Goal: Task Accomplishment & Management: Use online tool/utility

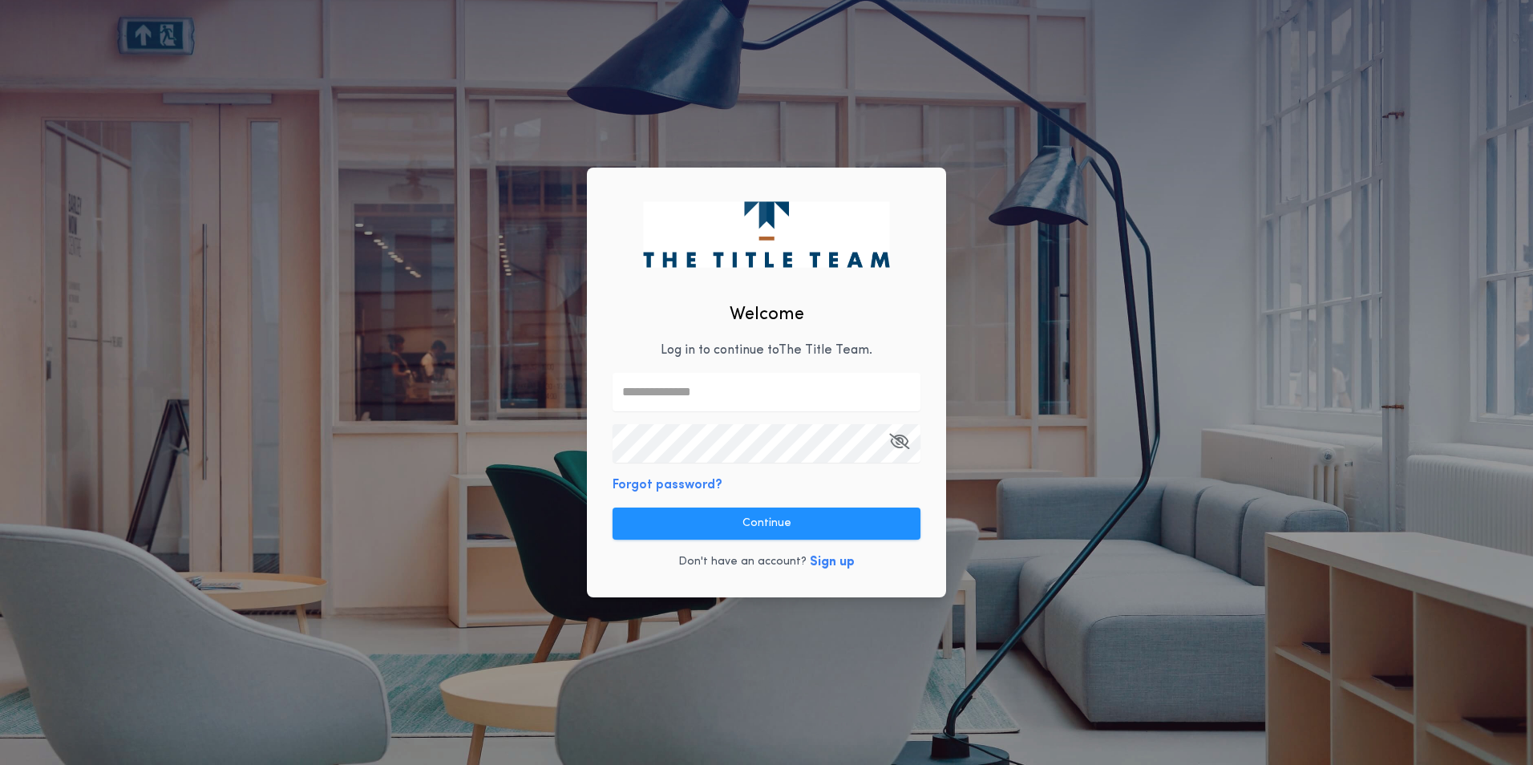
click at [846, 394] on input "text" at bounding box center [766, 392] width 308 height 38
type input "**********"
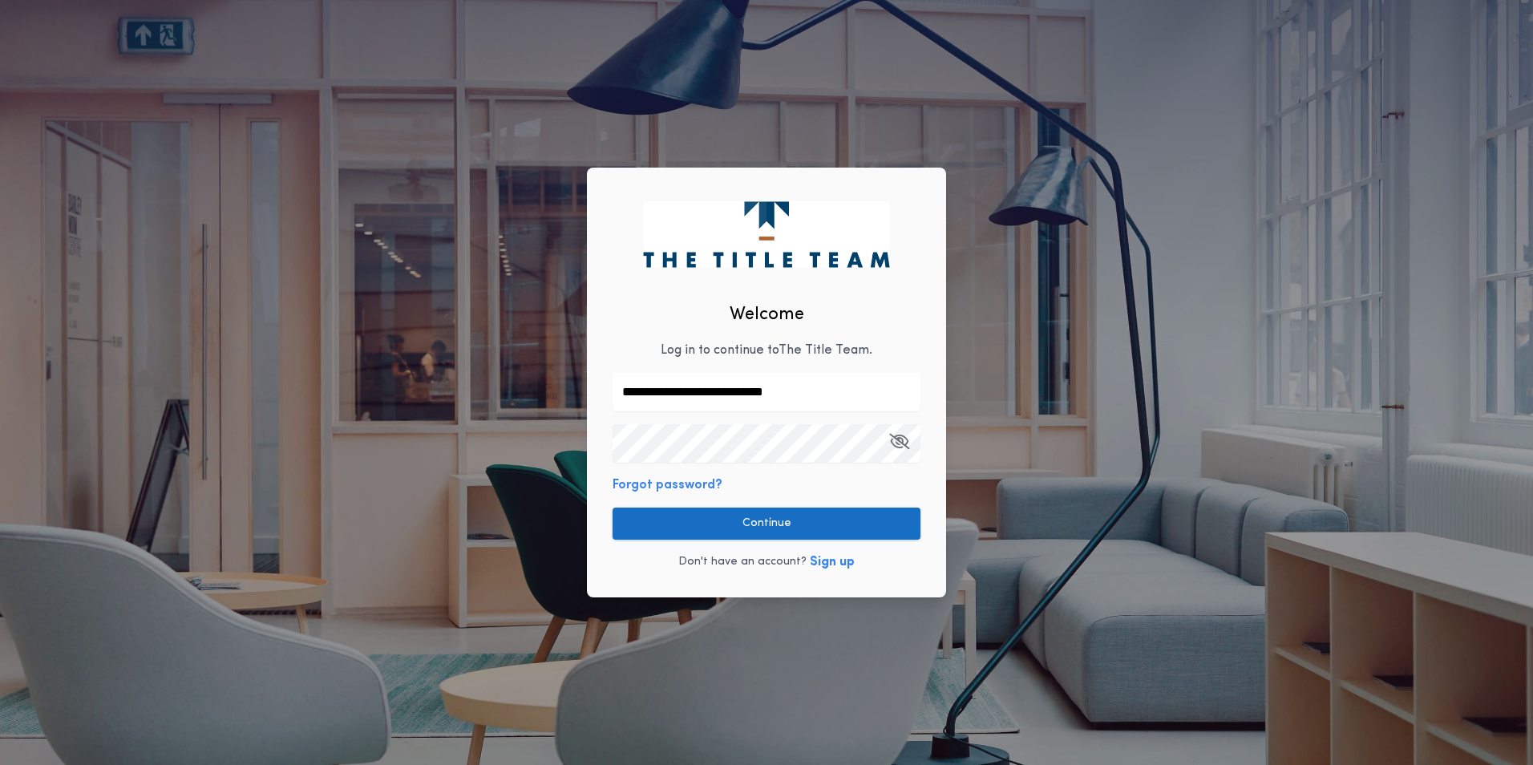
click at [837, 528] on button "Continue" at bounding box center [766, 523] width 308 height 32
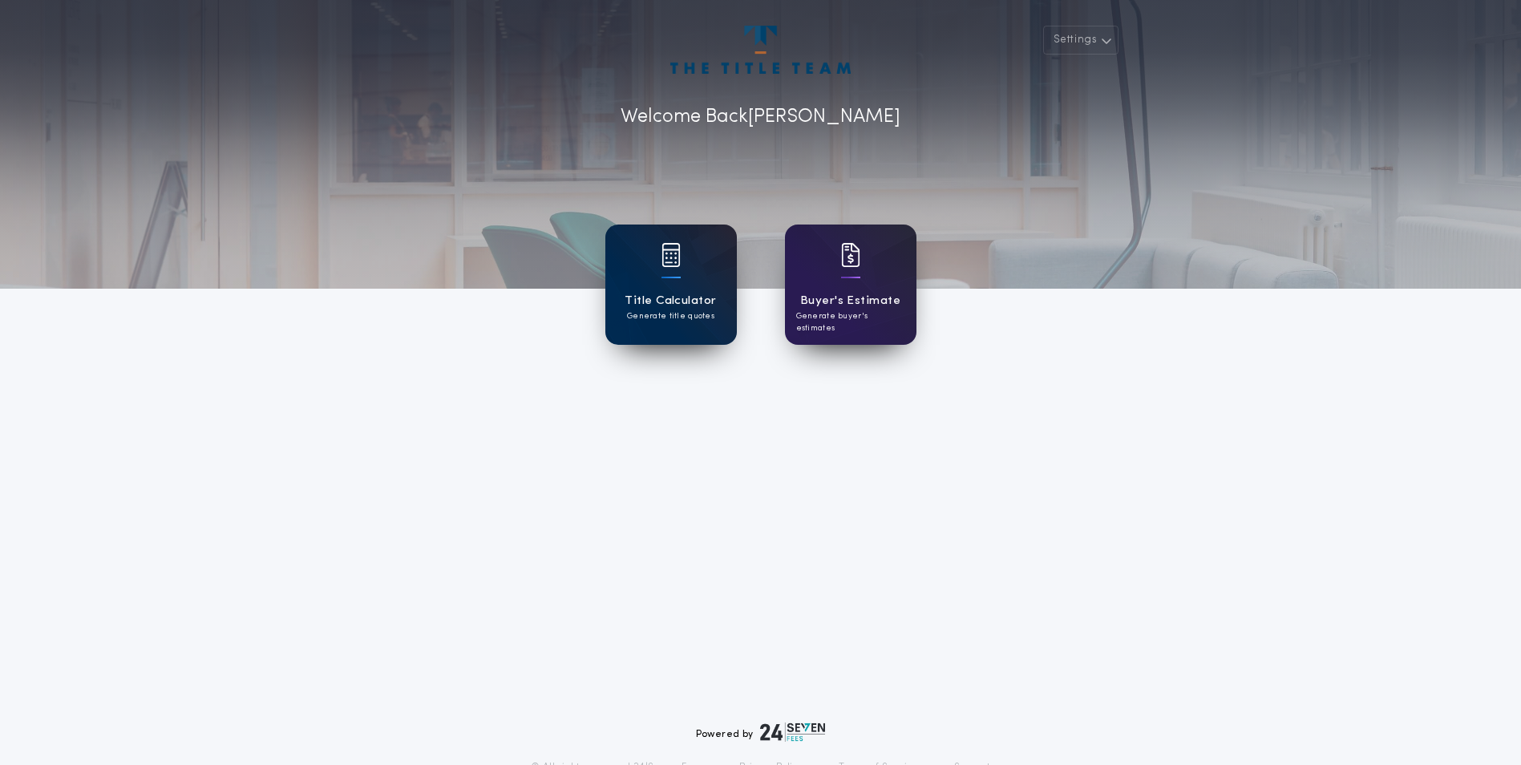
click at [684, 282] on div "Title Calculator Generate title quotes" at bounding box center [670, 284] width 131 height 120
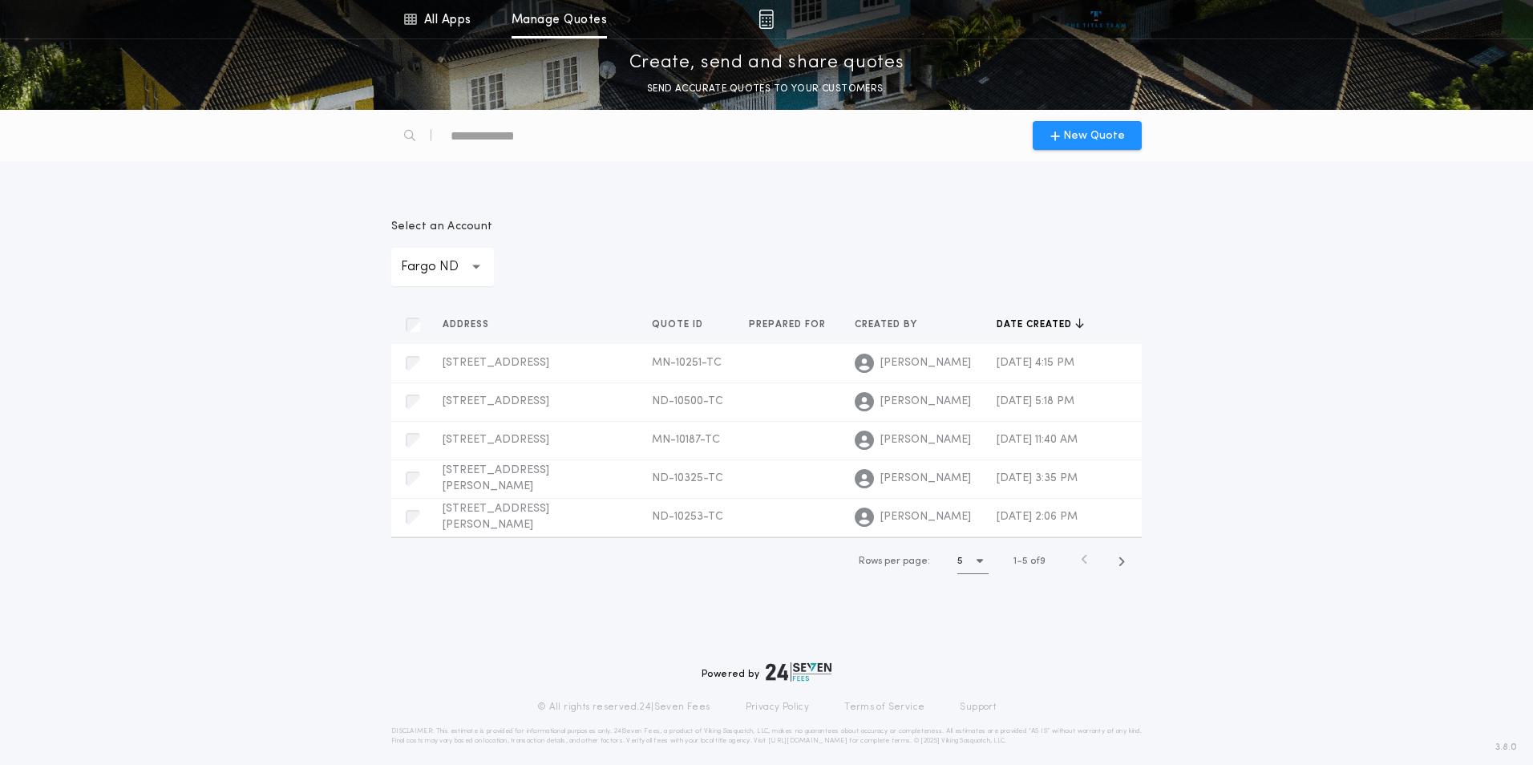
click at [481, 261] on div "**********" at bounding box center [442, 267] width 103 height 38
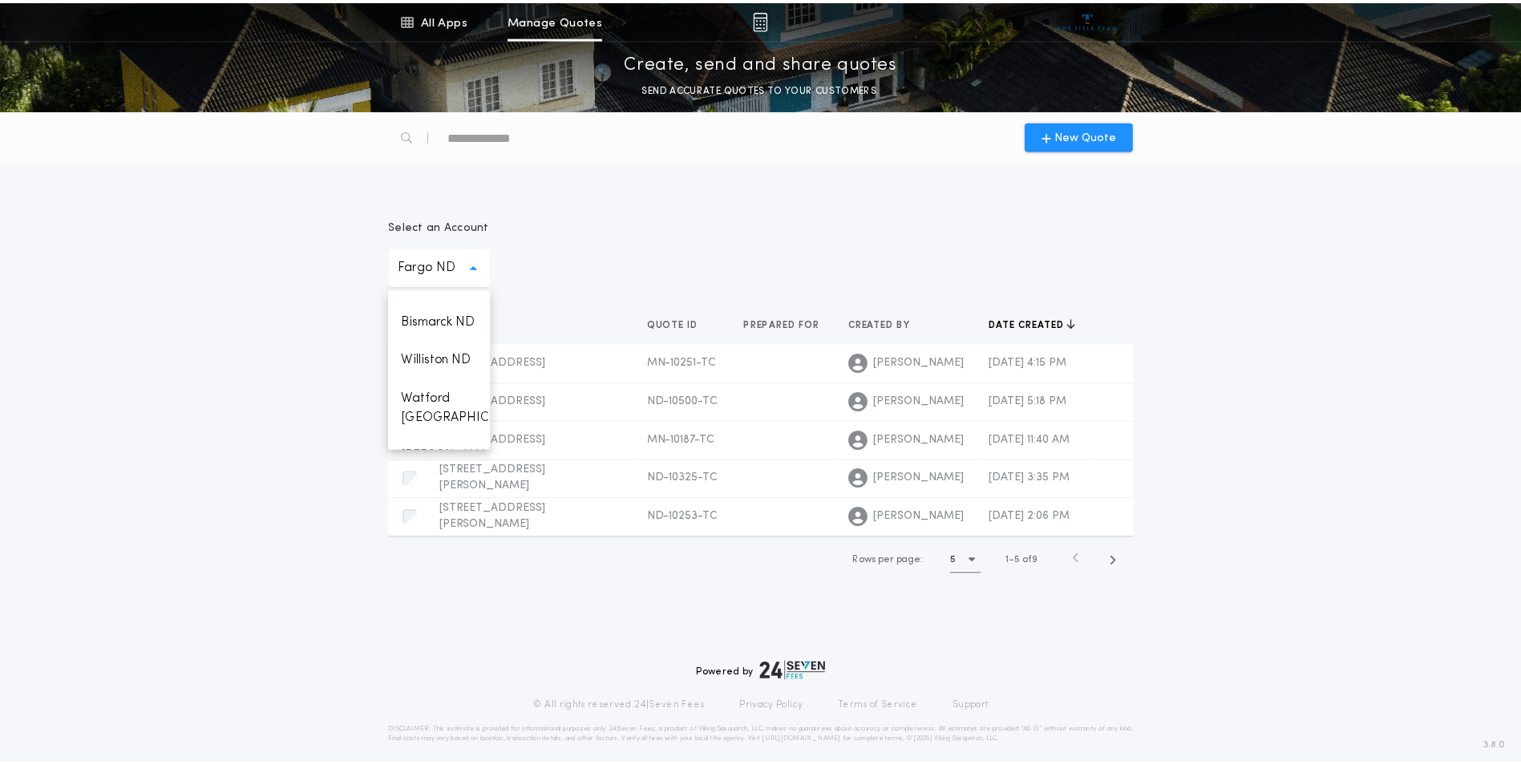
scroll to position [1550, 0]
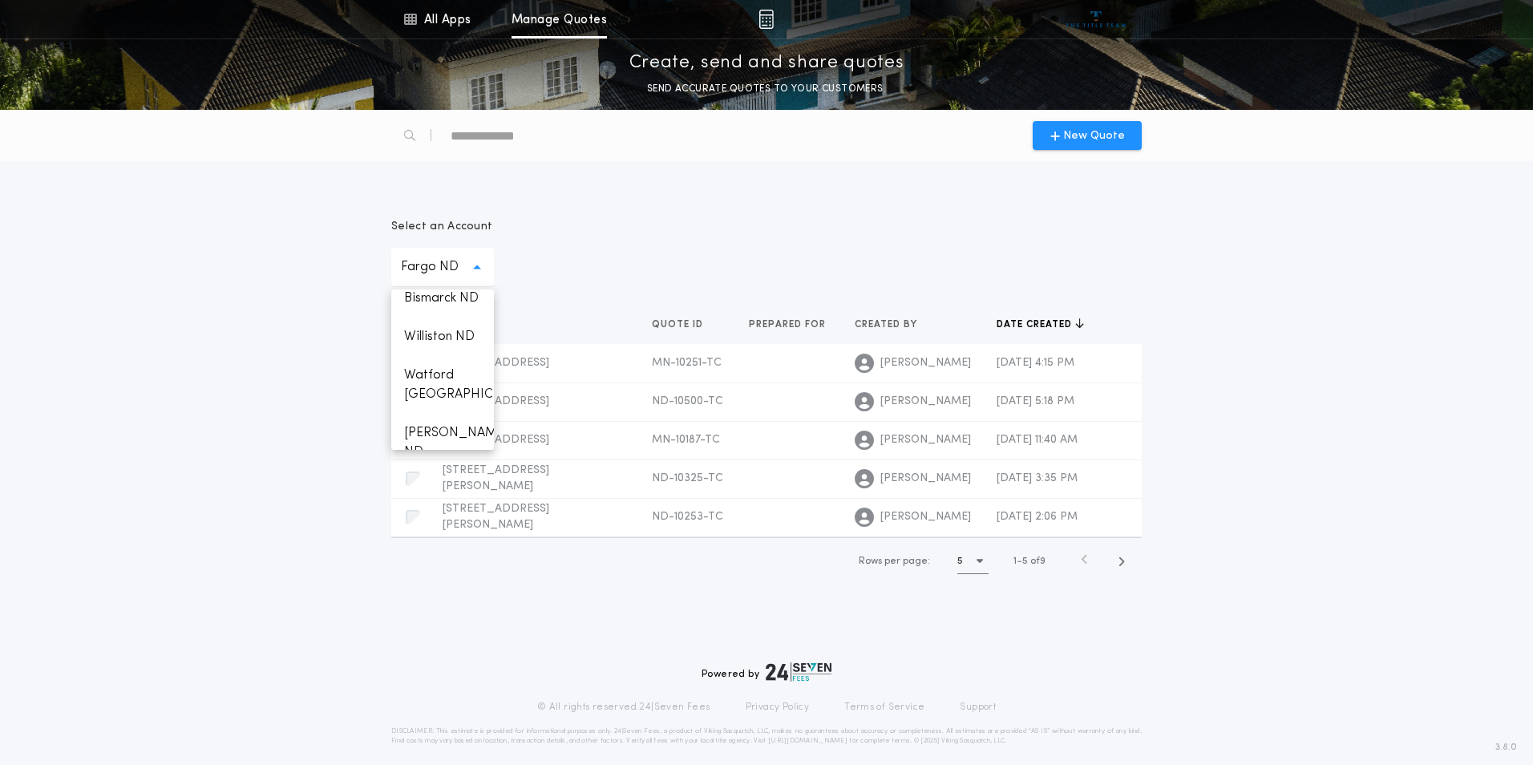
click at [439, 164] on p "Minot ND" at bounding box center [442, 144] width 103 height 38
click at [1077, 129] on span "New Quote" at bounding box center [1094, 135] width 62 height 17
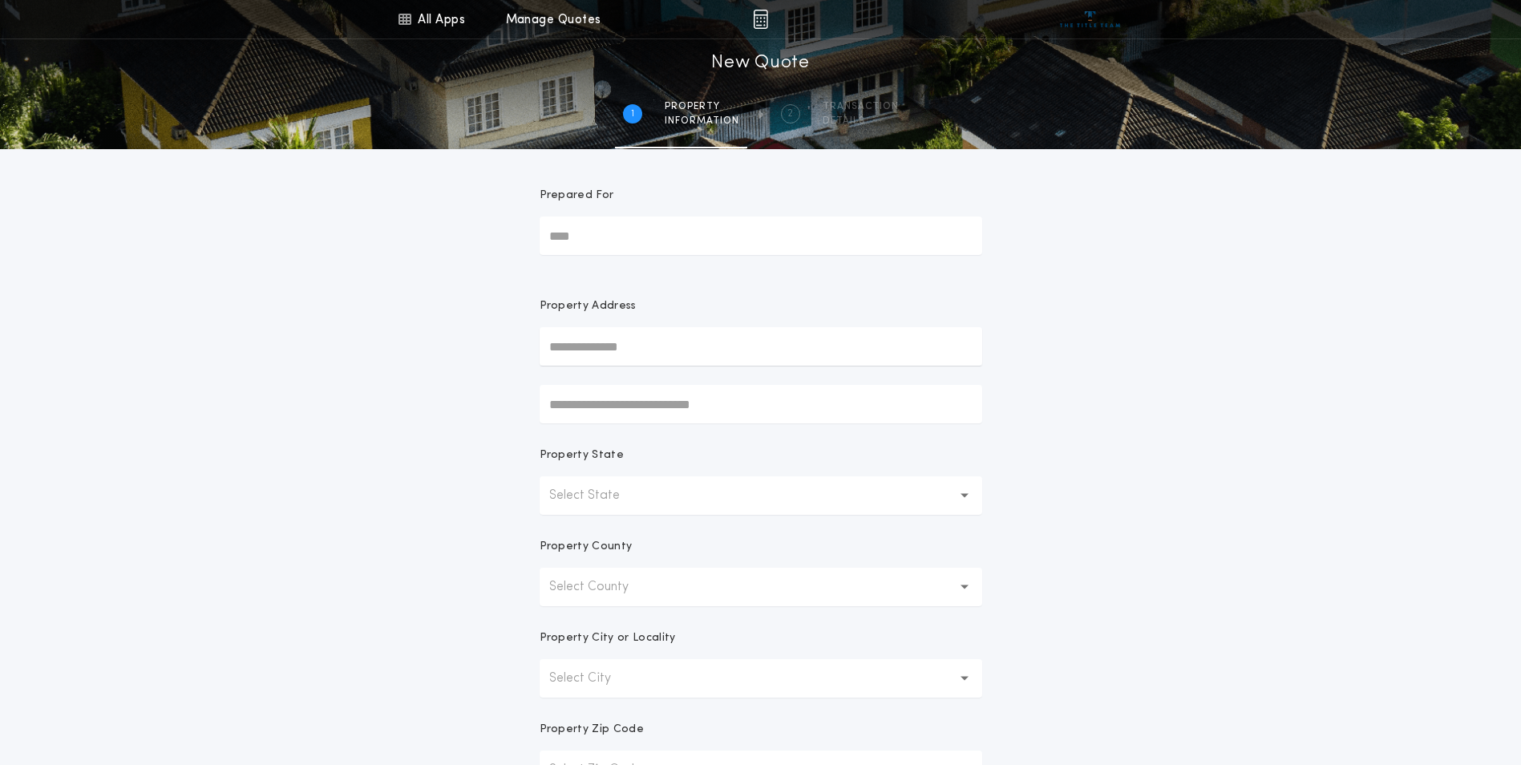
click at [694, 356] on input "text" at bounding box center [760, 346] width 442 height 38
type input "**********"
click at [697, 378] on button "2013 [PERSON_NAME] [PERSON_NAME] Ct, Minot, [GEOGRAPHIC_DATA], 58703, [GEOGRAPH…" at bounding box center [760, 382] width 442 height 32
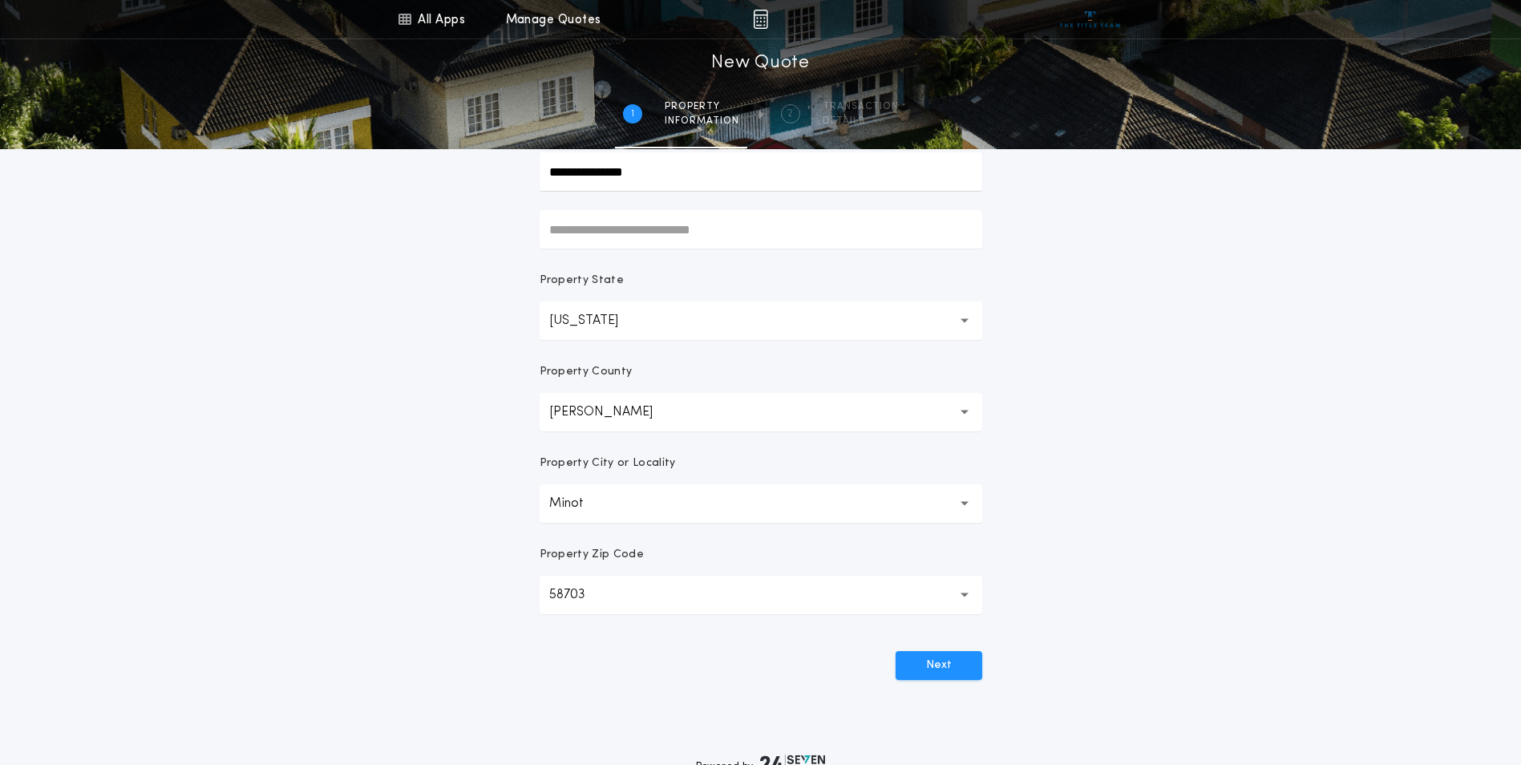
scroll to position [187, 0]
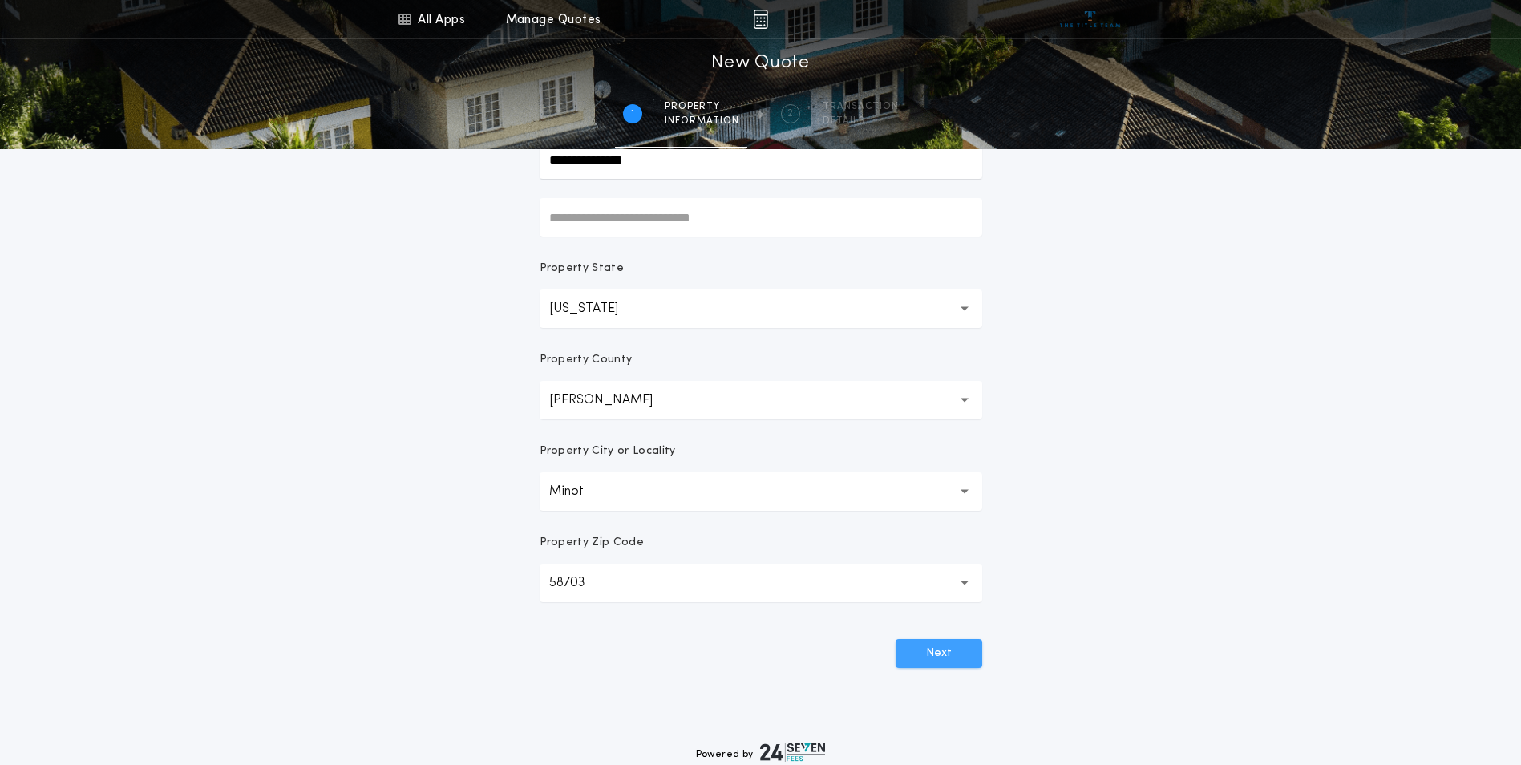
click at [937, 652] on button "Next" at bounding box center [938, 653] width 87 height 29
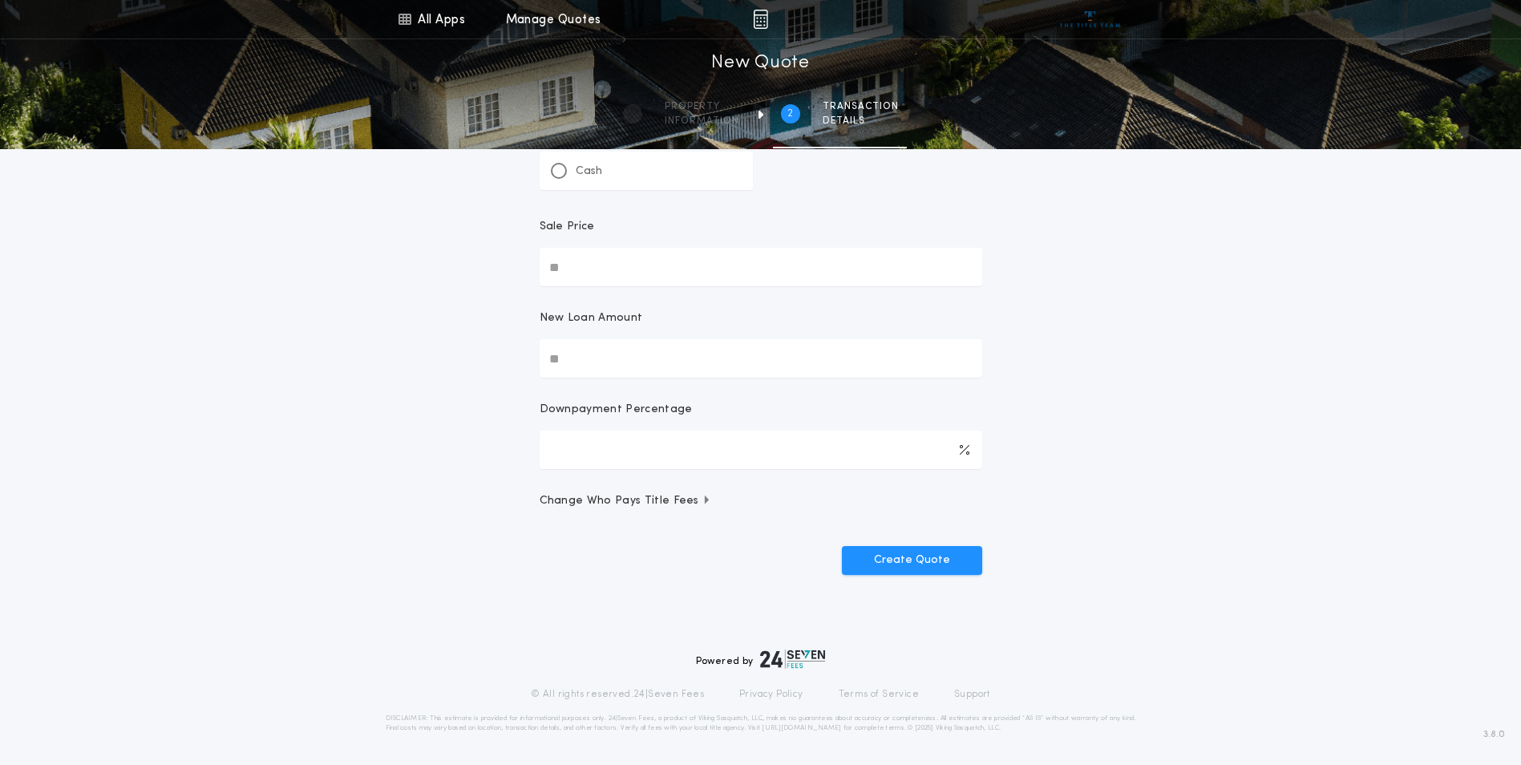
scroll to position [0, 0]
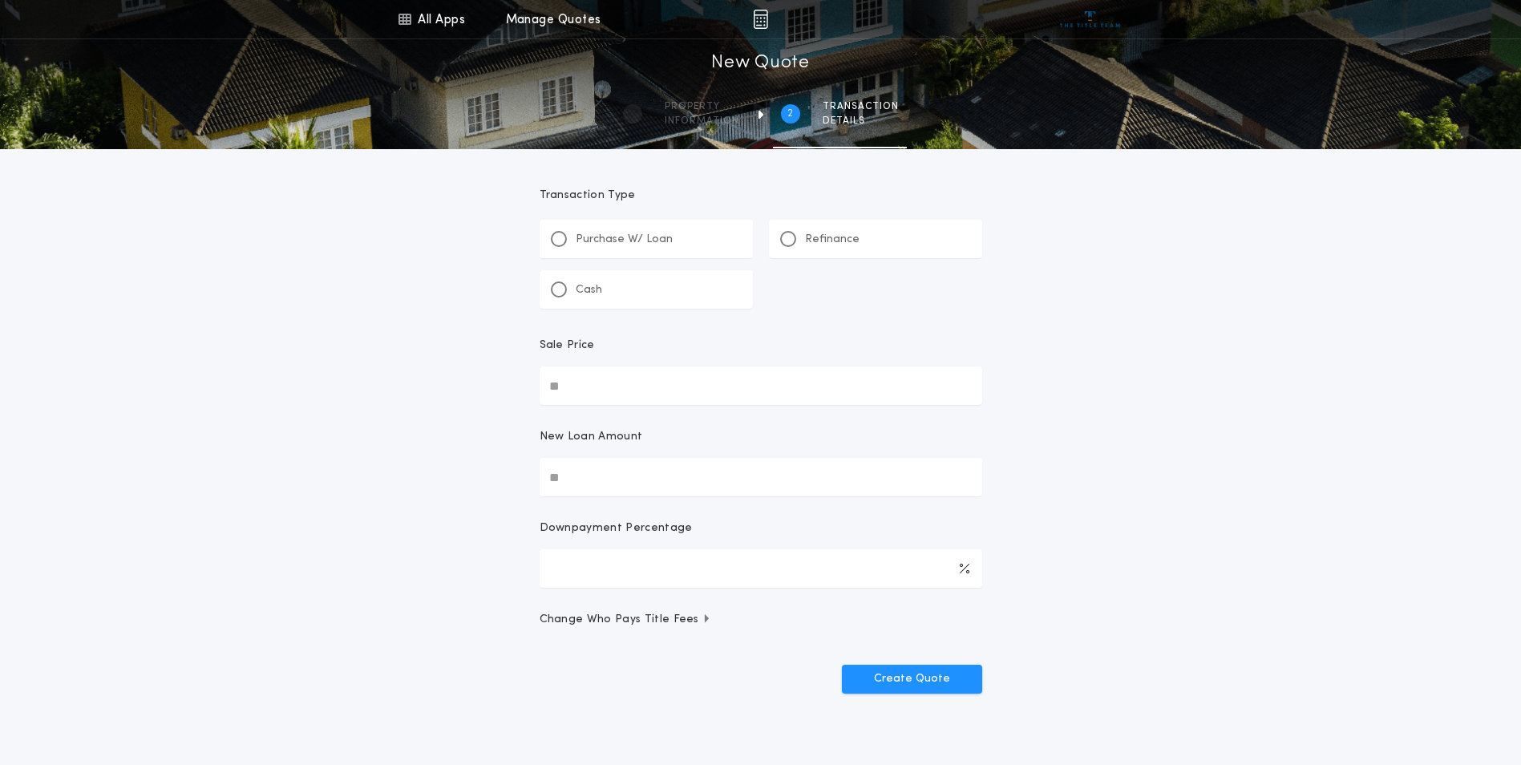
click at [806, 223] on div "Refinance" at bounding box center [875, 239] width 213 height 38
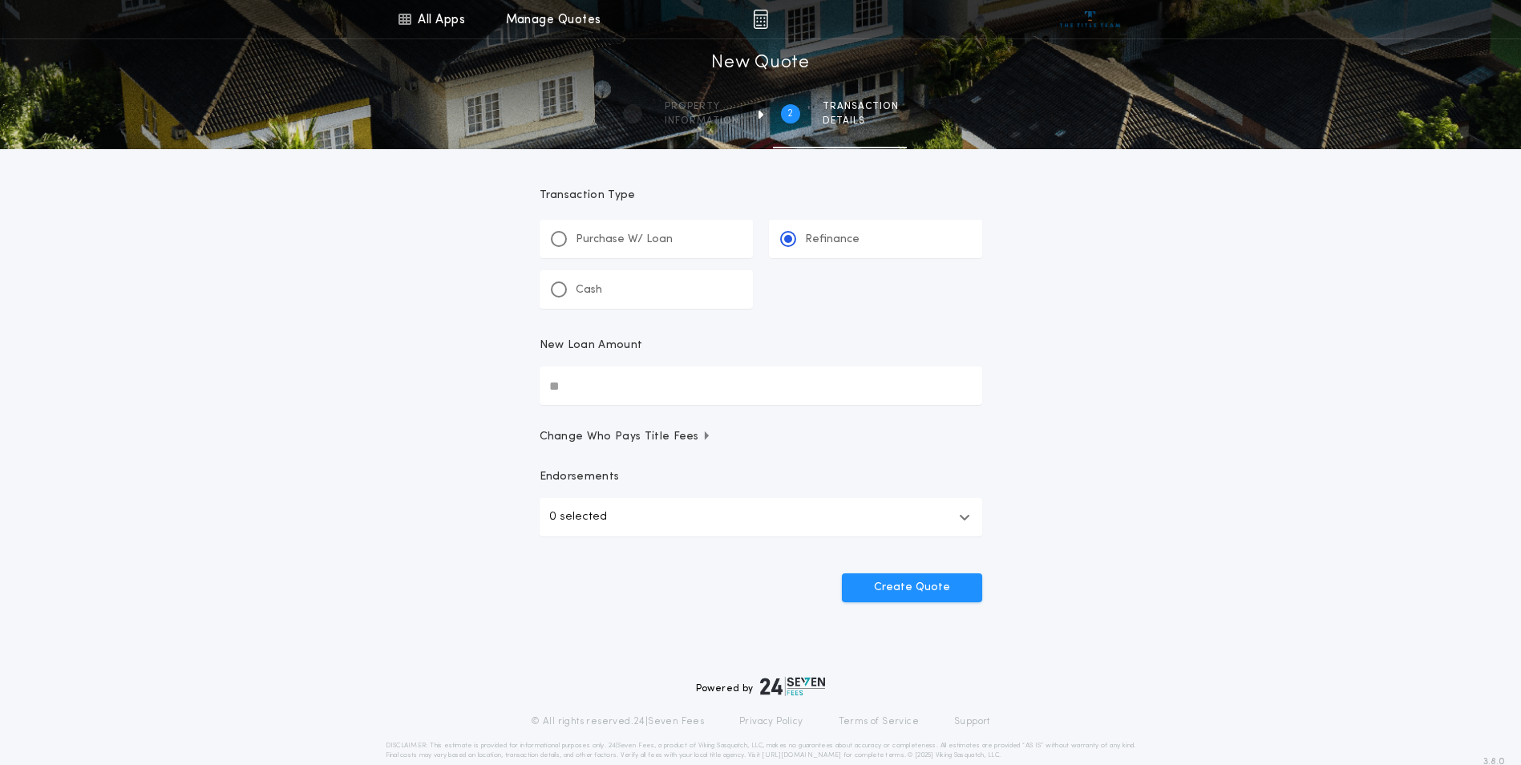
click at [608, 374] on input "New Loan Amount" at bounding box center [760, 385] width 442 height 38
type input "********"
click at [662, 519] on button "0 selected" at bounding box center [760, 517] width 442 height 38
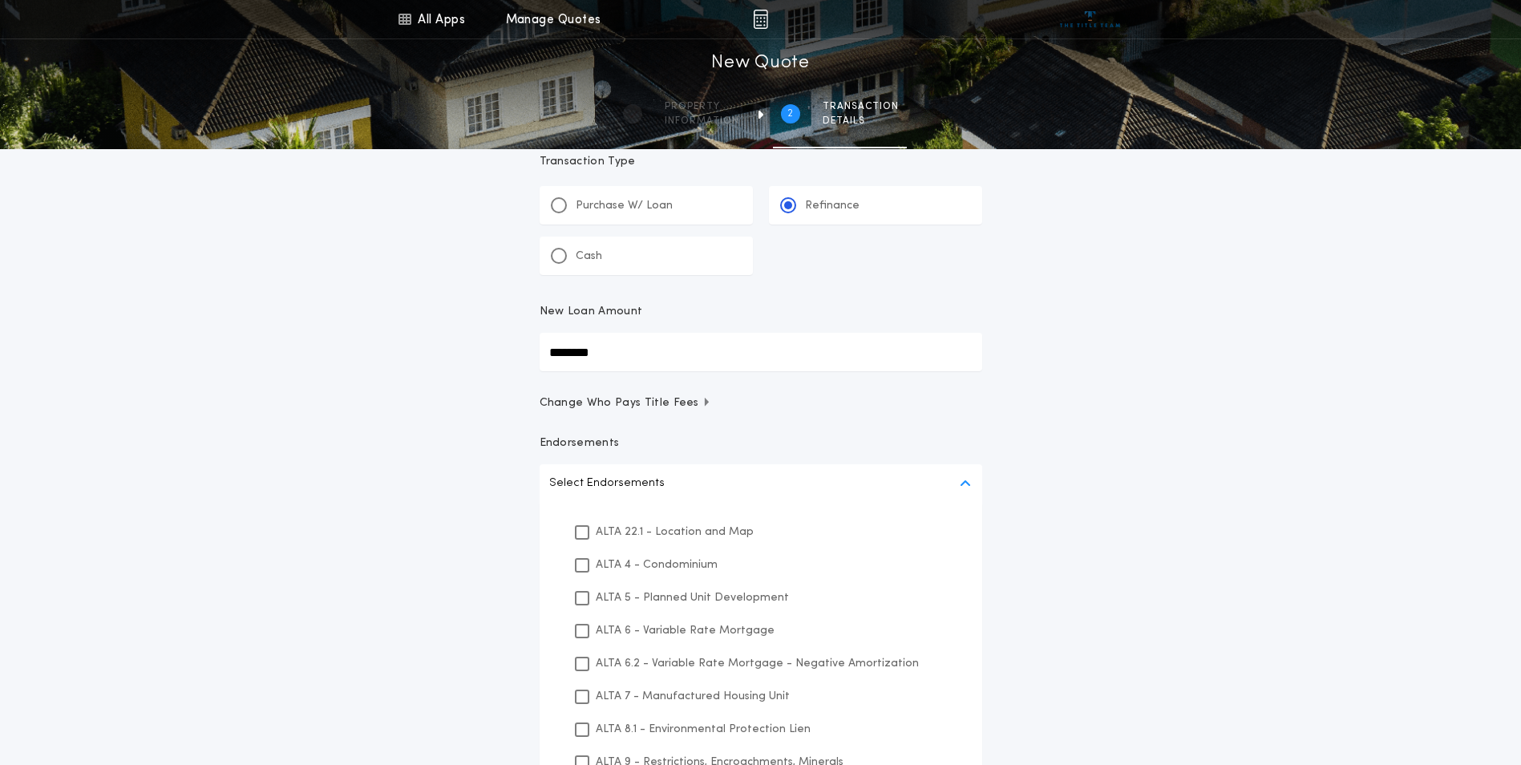
scroll to position [134, 0]
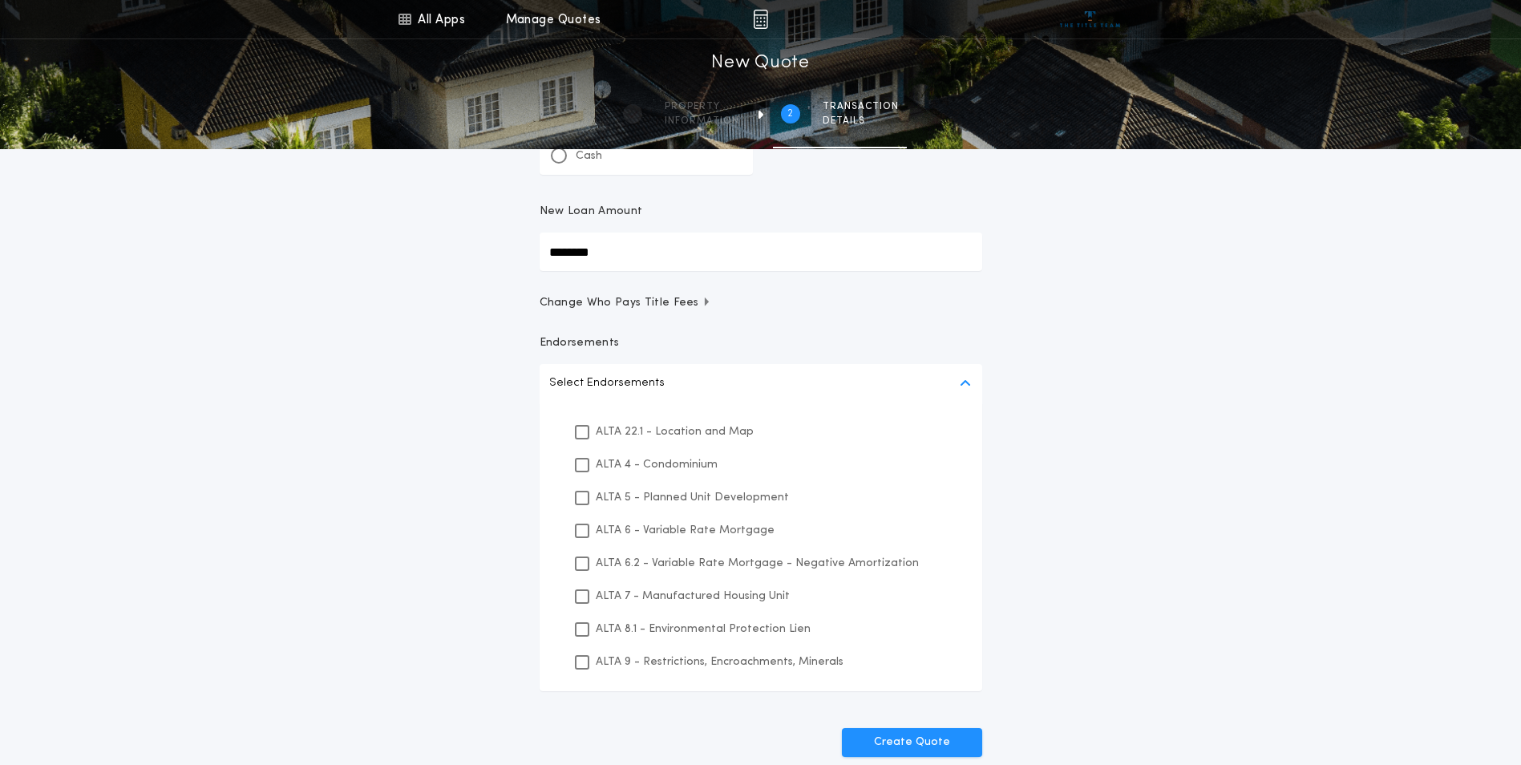
click at [639, 442] on div "ALTA 22.1 - Location and Map" at bounding box center [761, 431] width 404 height 33
click at [673, 632] on div "ALTA 8.1 - Environmental Protection Lien" at bounding box center [761, 628] width 404 height 33
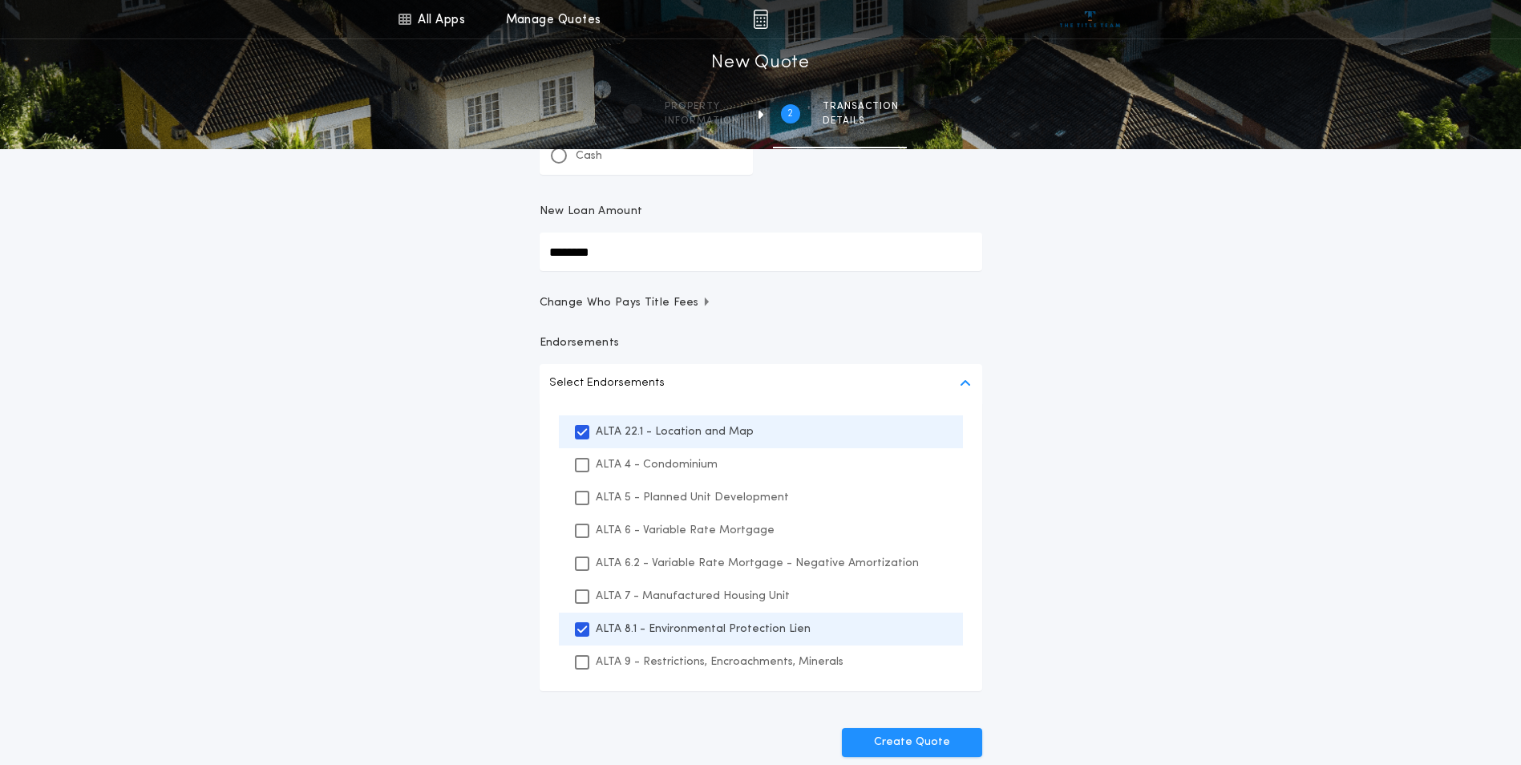
click at [681, 669] on p "ALTA 9 - Restrictions, Encroachments, Minerals" at bounding box center [720, 661] width 248 height 17
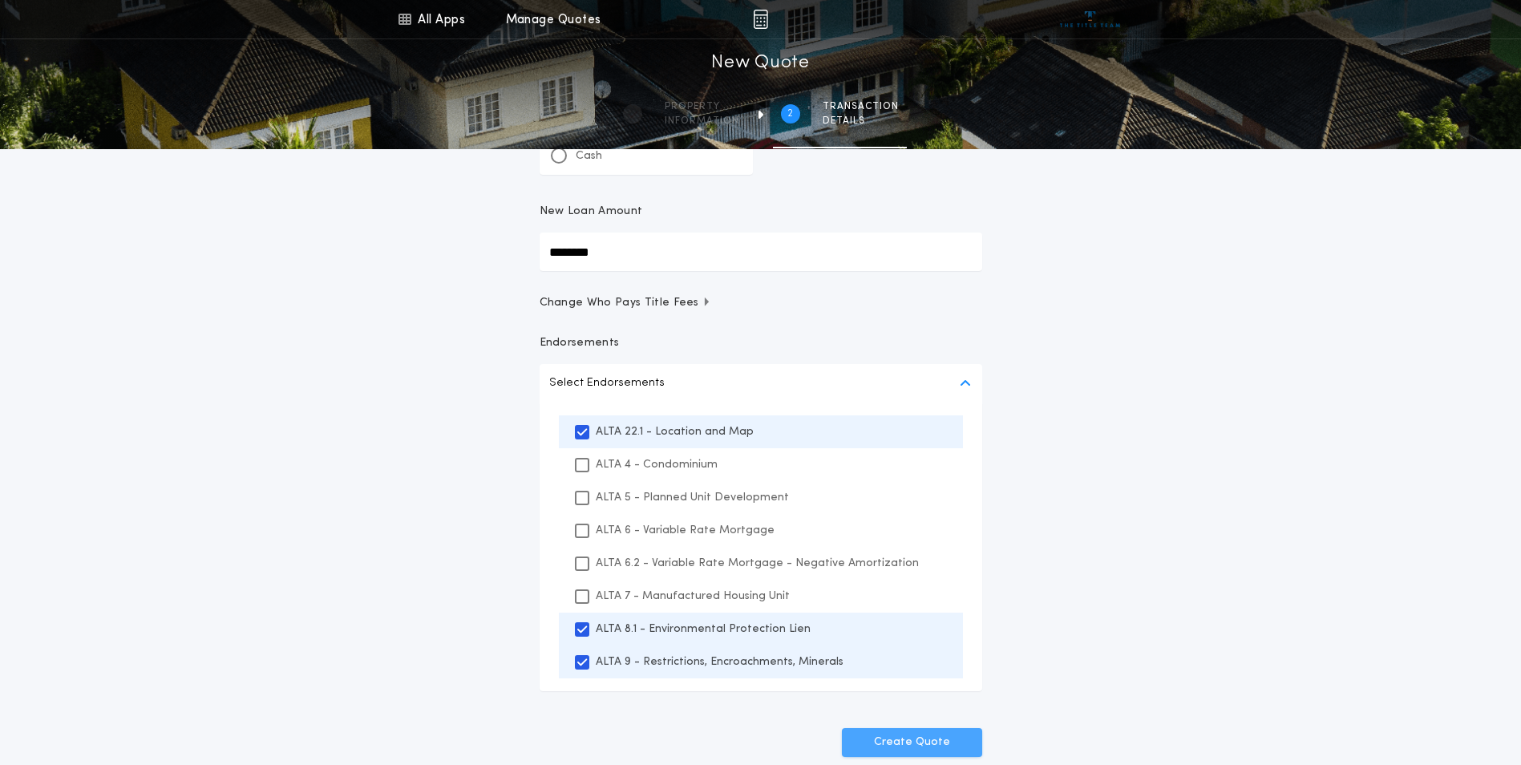
click at [927, 732] on button "Create Quote" at bounding box center [912, 742] width 140 height 29
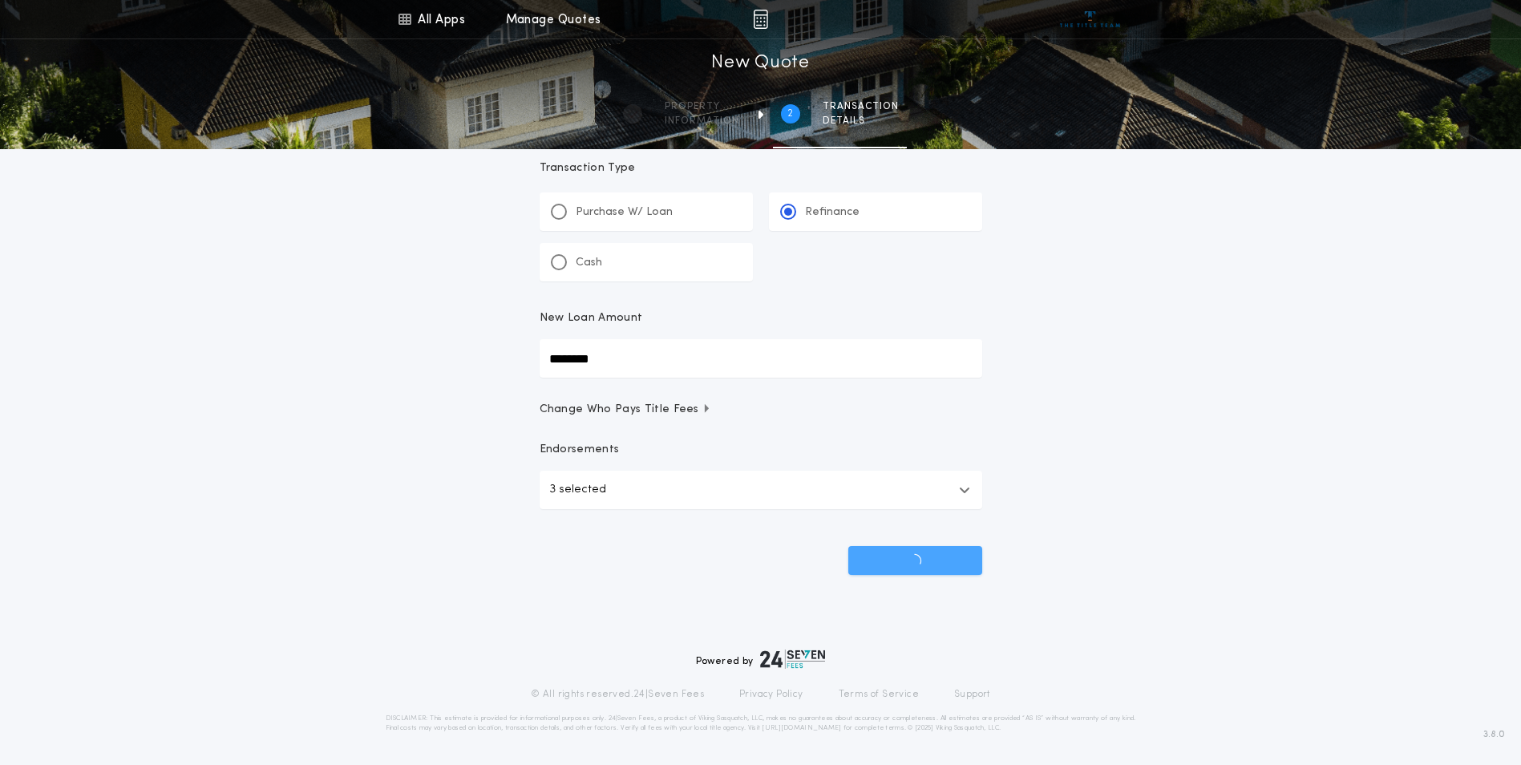
scroll to position [27, 0]
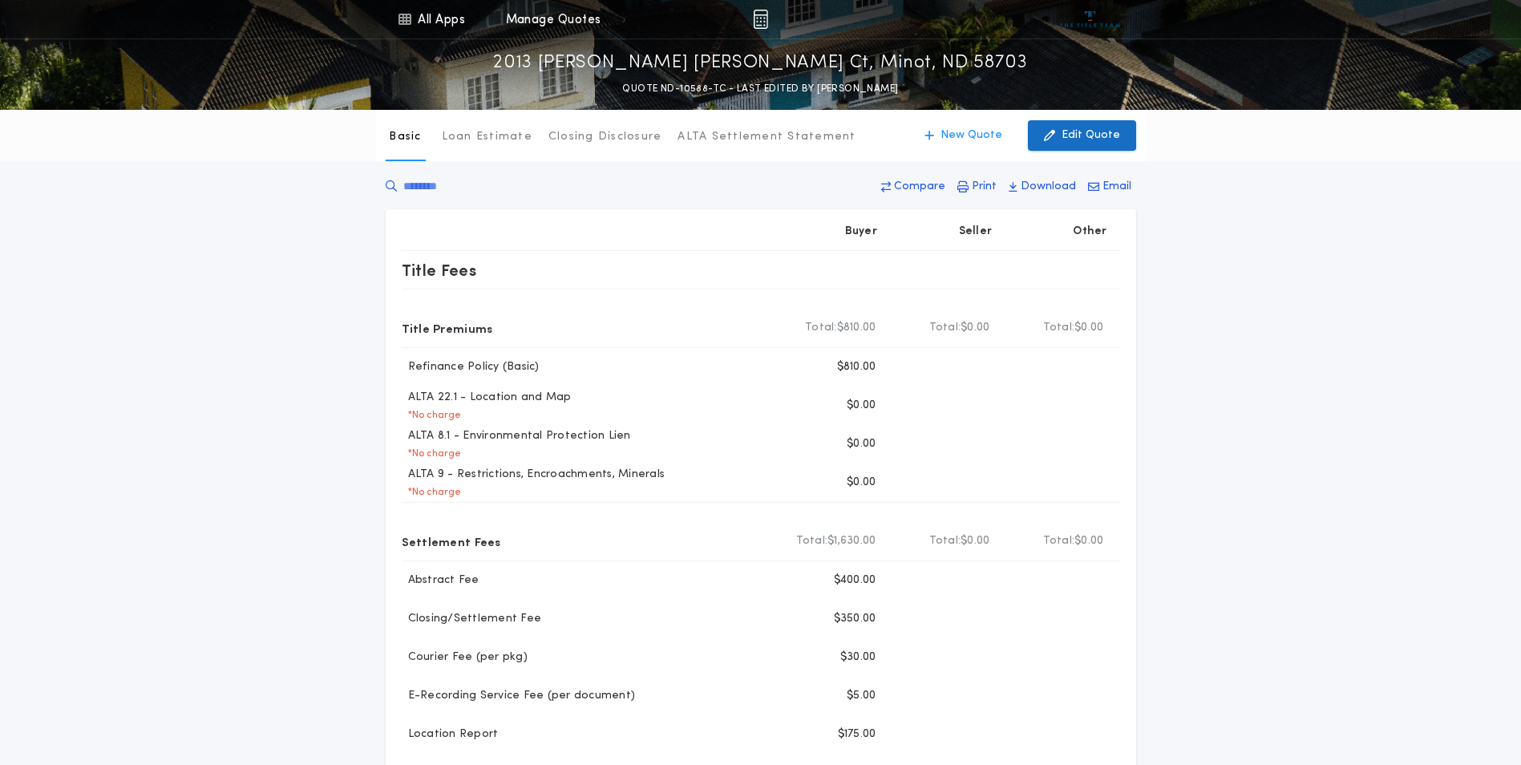
click at [1073, 134] on p "Edit Quote" at bounding box center [1090, 135] width 59 height 16
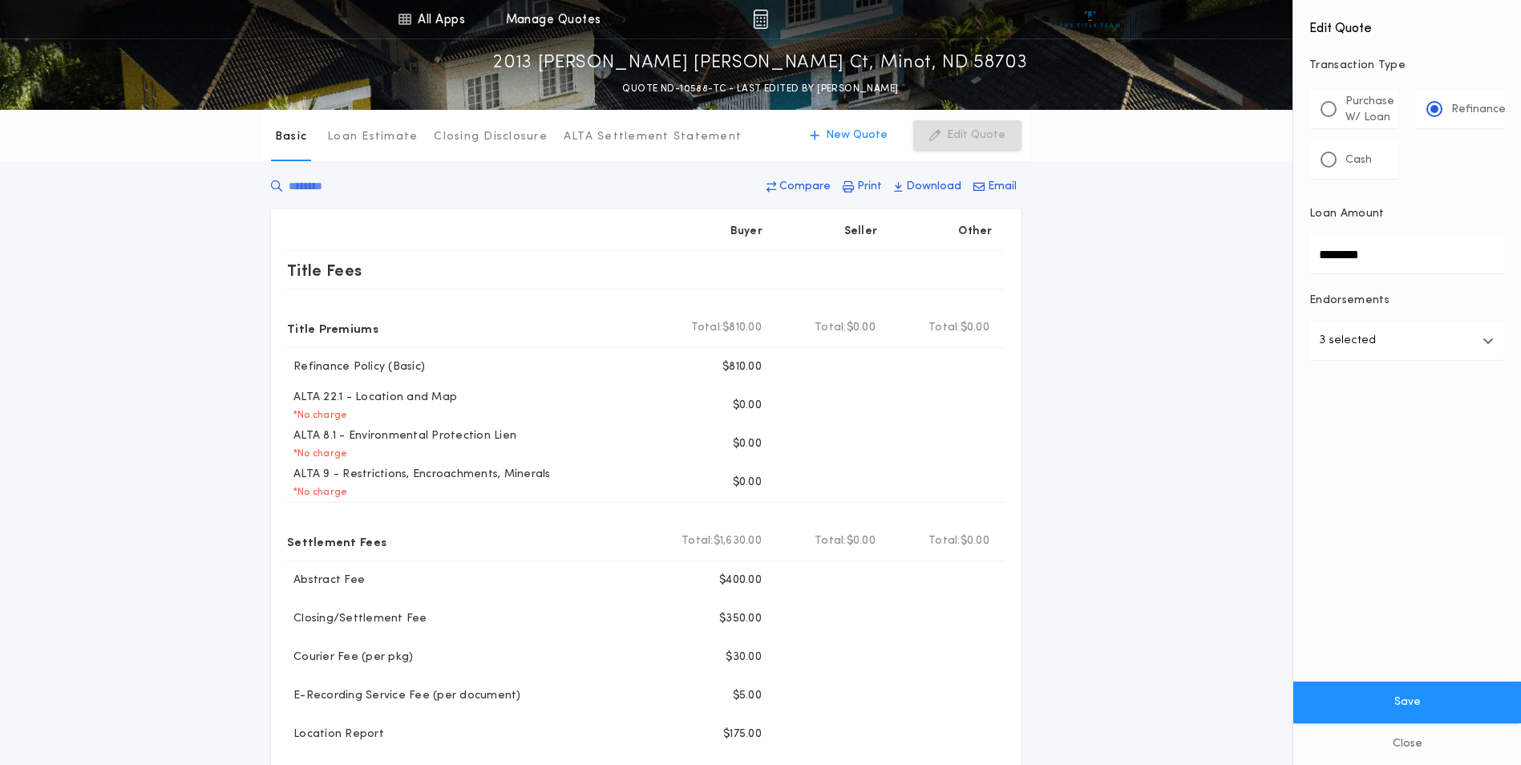
click at [1420, 341] on button "3 selected" at bounding box center [1407, 340] width 196 height 38
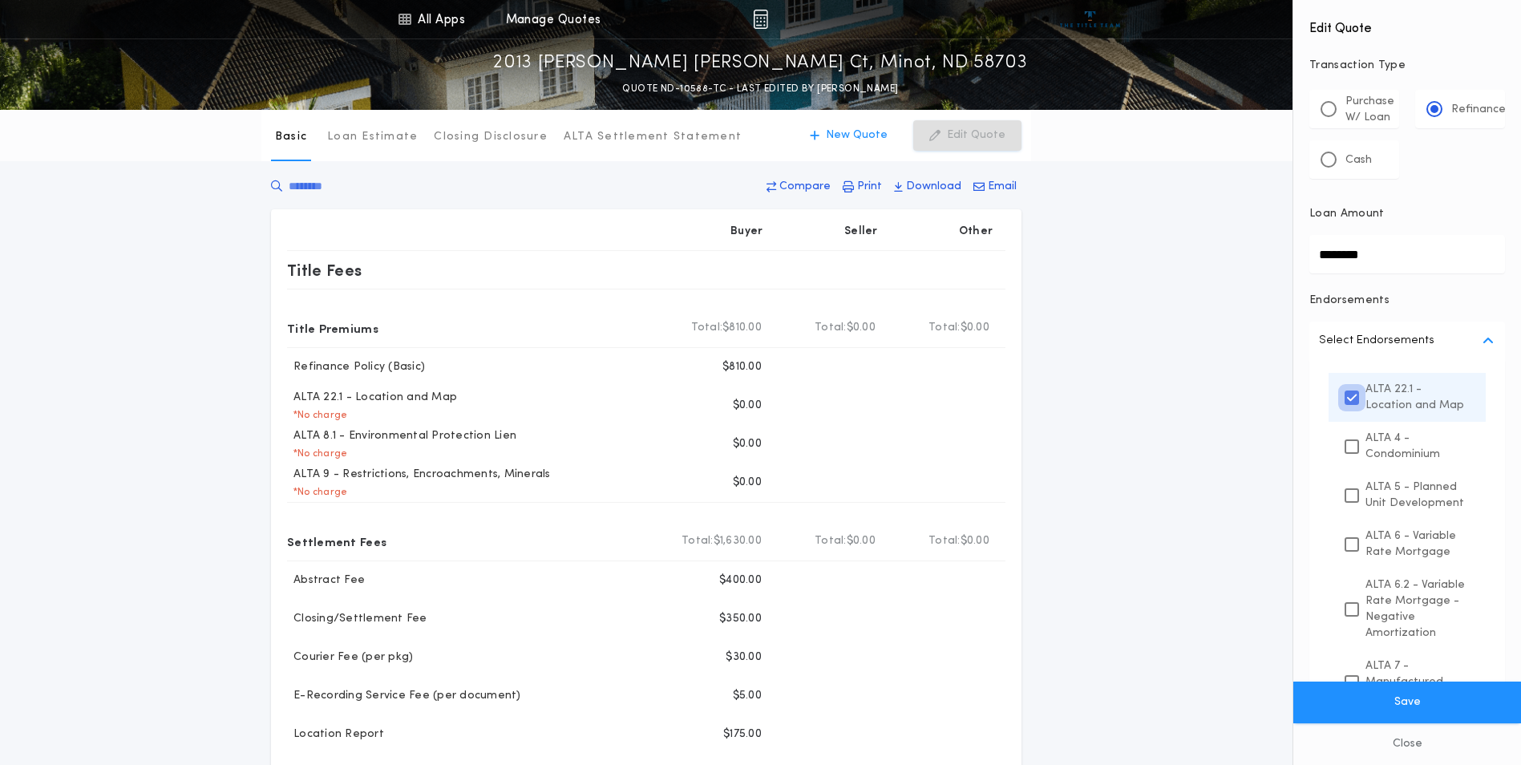
click at [1352, 403] on icon at bounding box center [1352, 397] width 10 height 11
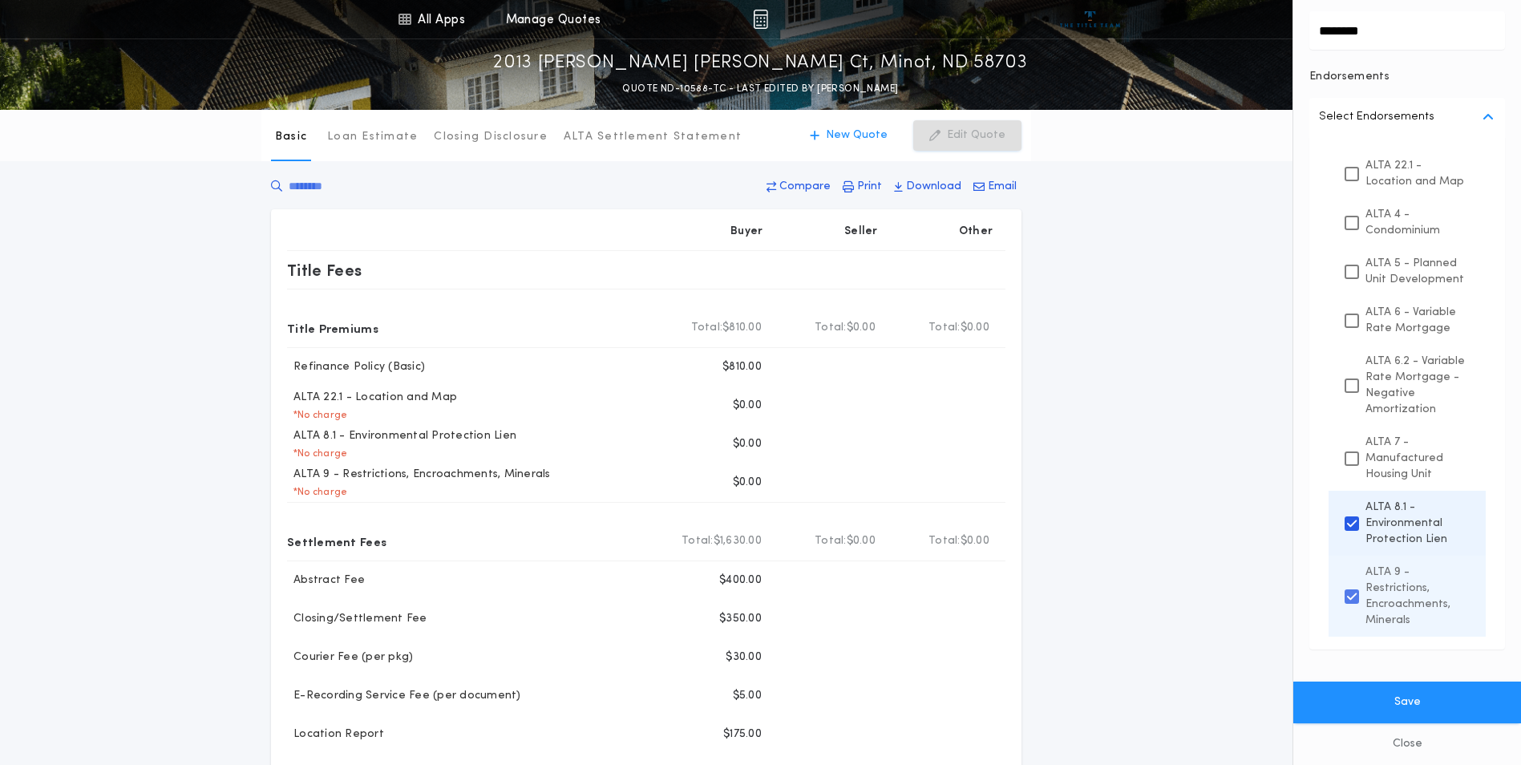
scroll to position [256, 0]
click at [1352, 600] on icon at bounding box center [1352, 596] width 10 height 11
click at [1358, 525] on div at bounding box center [1351, 523] width 14 height 14
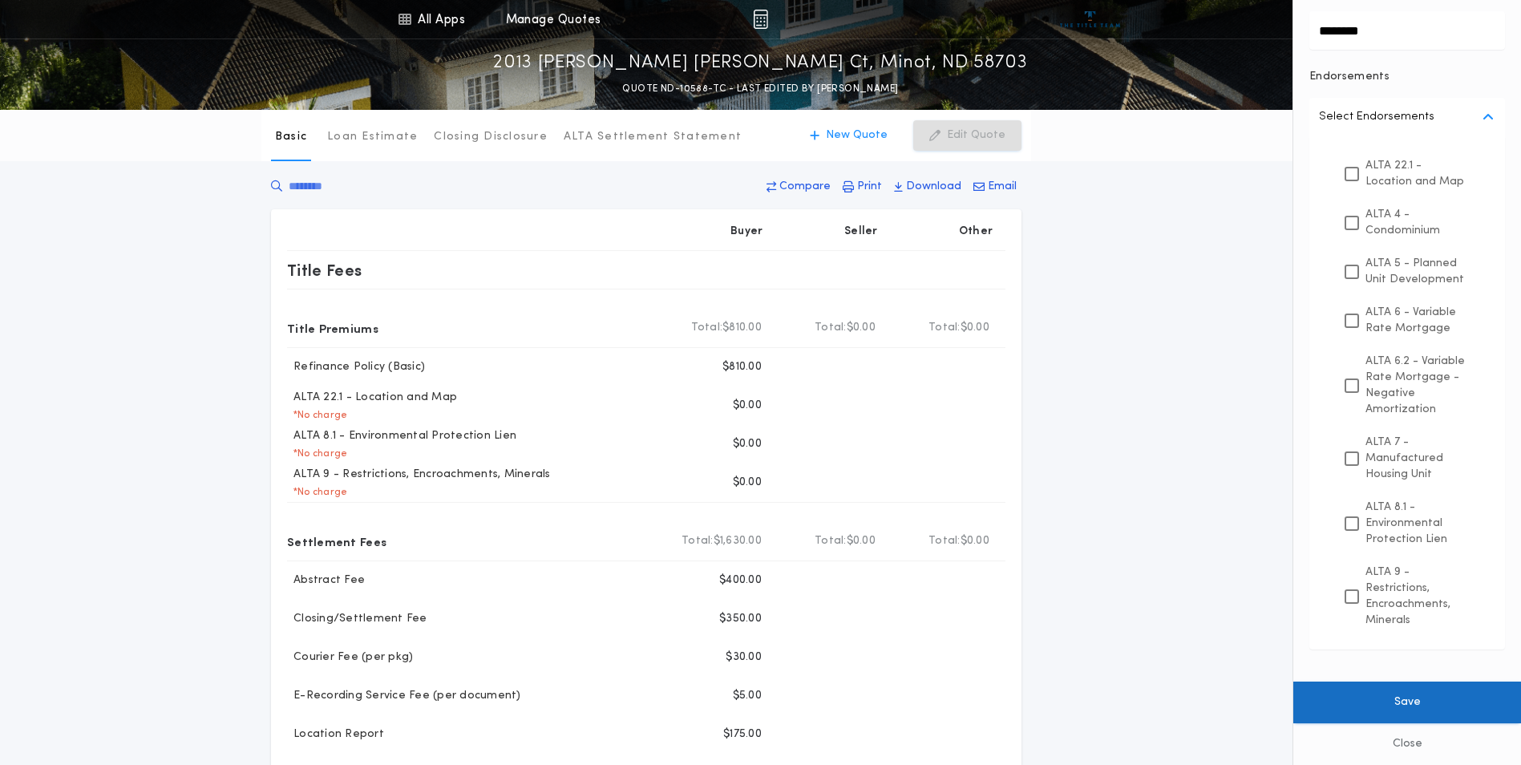
click at [1394, 704] on button "Save" at bounding box center [1407, 702] width 228 height 42
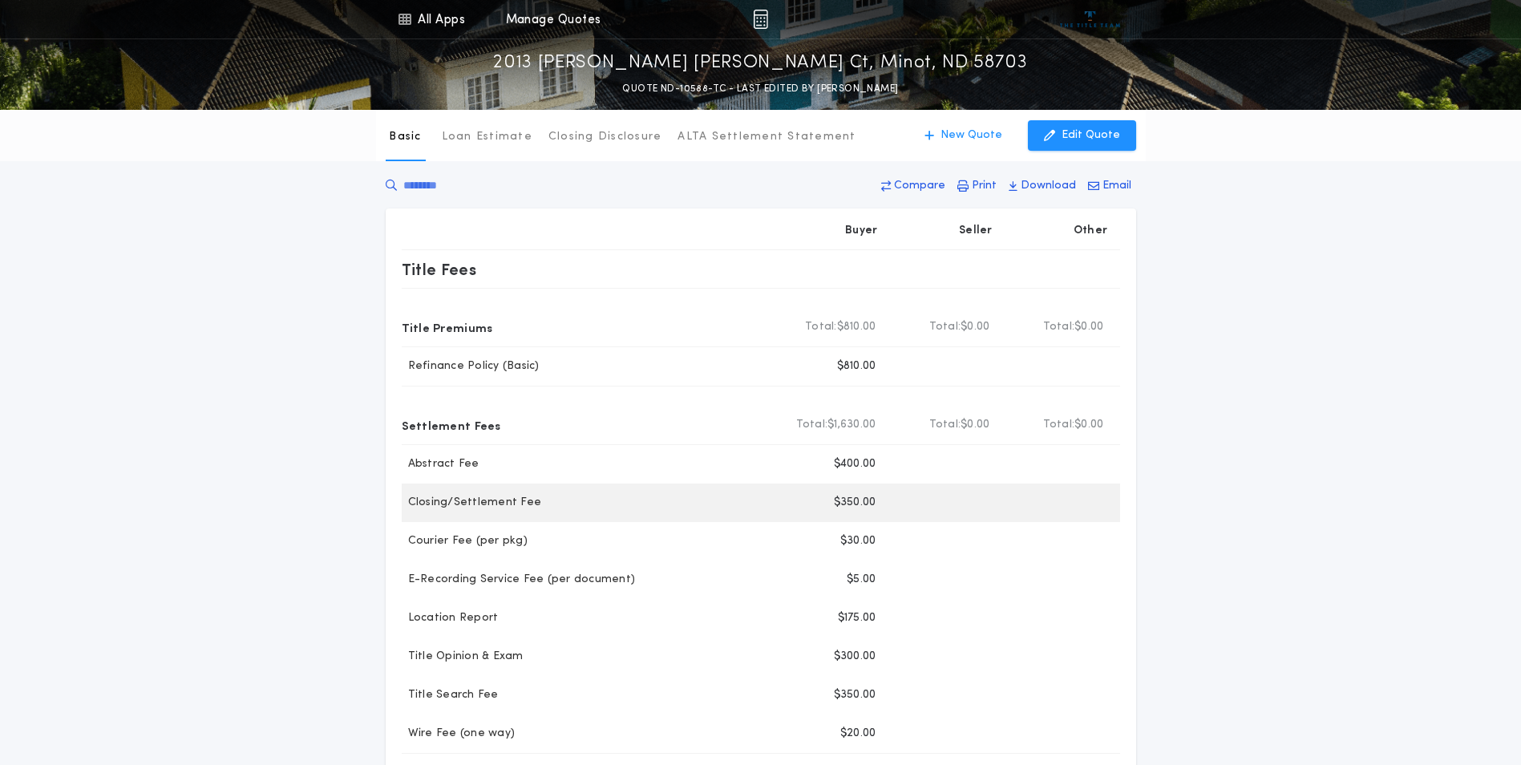
scroll to position [0, 0]
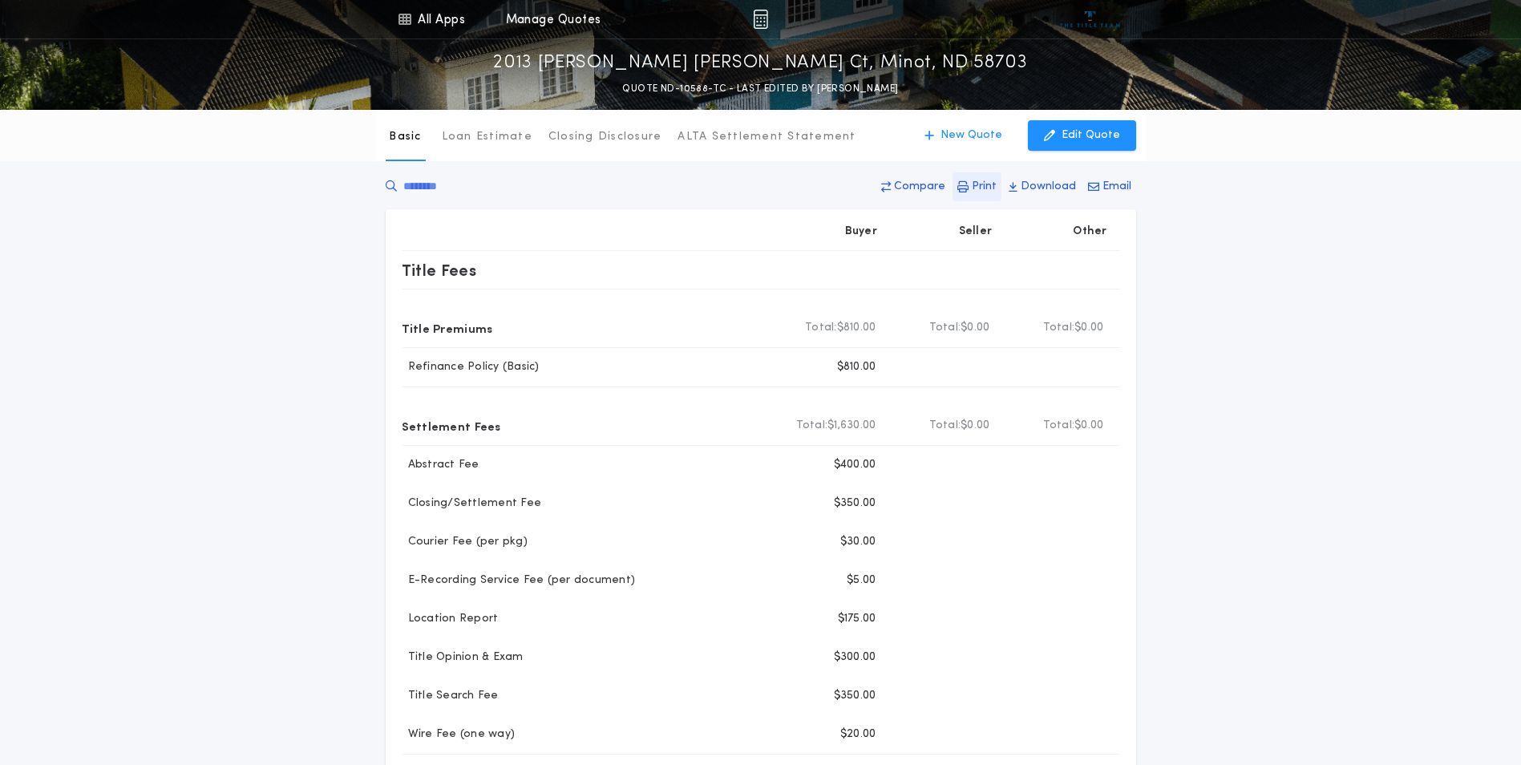
click at [985, 186] on p "Print" at bounding box center [984, 187] width 25 height 16
